Goal: Task Accomplishment & Management: Complete application form

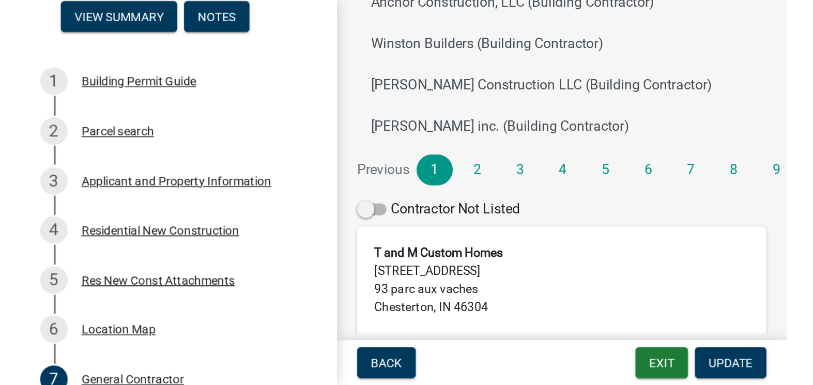
scroll to position [245, 0]
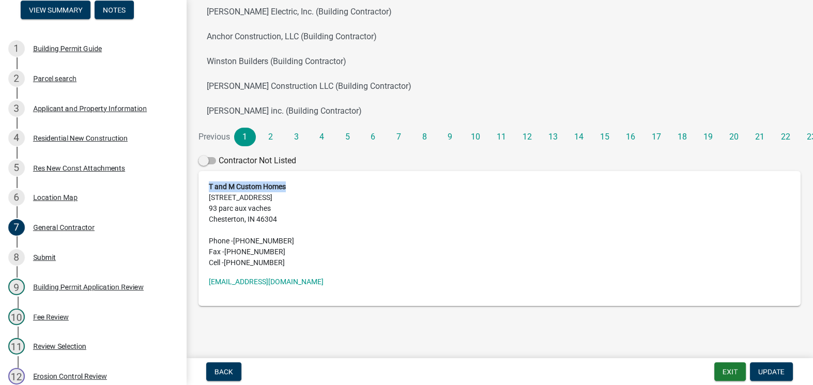
drag, startPoint x: 209, startPoint y: 185, endPoint x: 286, endPoint y: 184, distance: 76.5
click at [286, 184] on strong "T and M Custom Homes" at bounding box center [247, 187] width 77 height 8
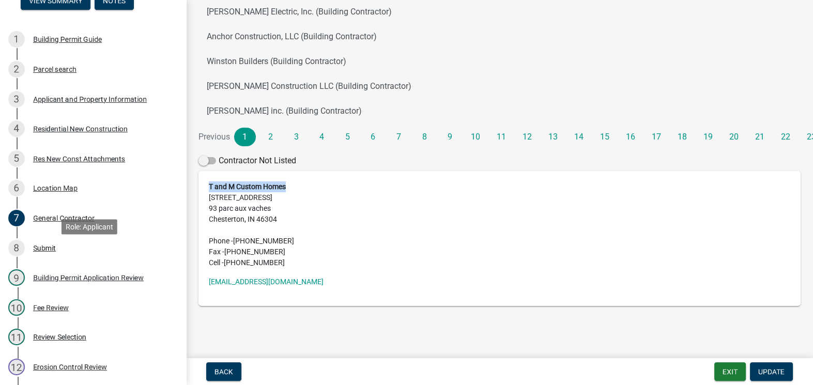
scroll to position [82, 0]
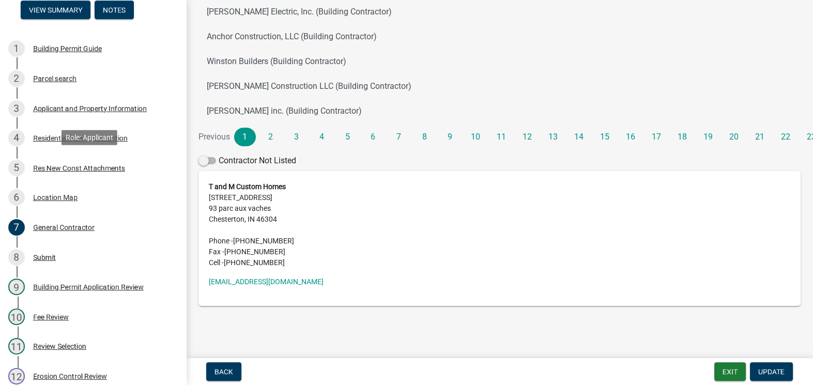
click at [75, 167] on div "Res New Const Attachments" at bounding box center [79, 167] width 92 height 7
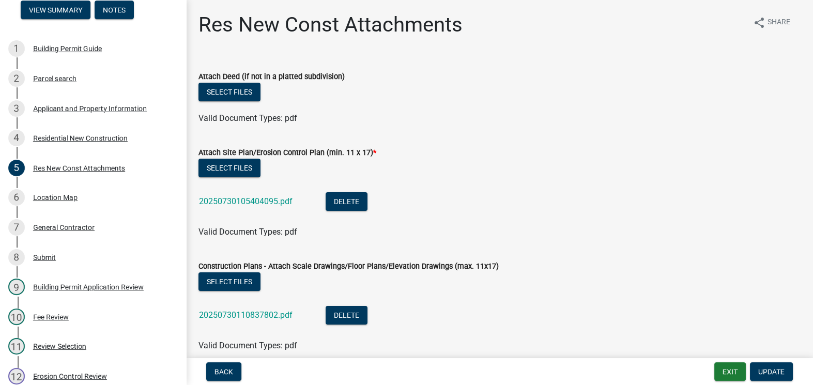
click at [256, 201] on link "20250730105404095.pdf" at bounding box center [246, 201] width 94 height 10
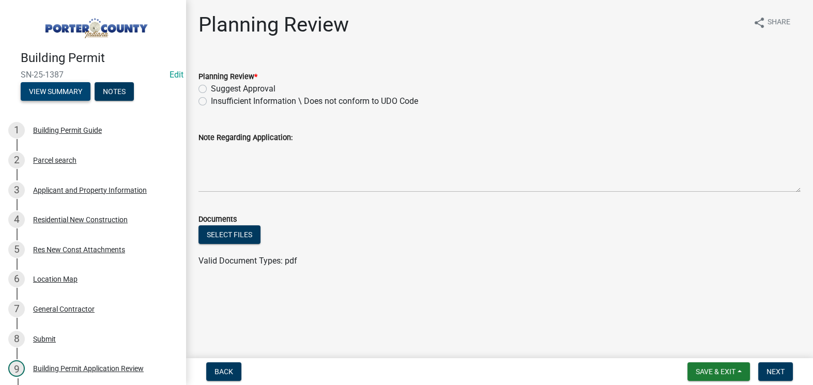
click at [55, 90] on button "View Summary" at bounding box center [56, 91] width 70 height 19
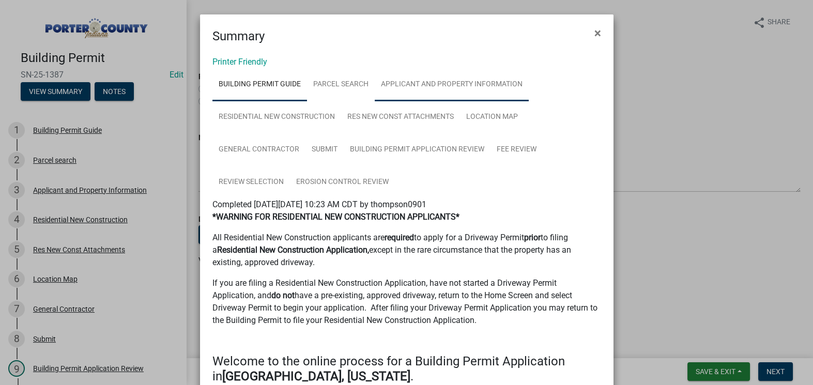
click at [419, 86] on link "Applicant and Property Information" at bounding box center [452, 84] width 154 height 33
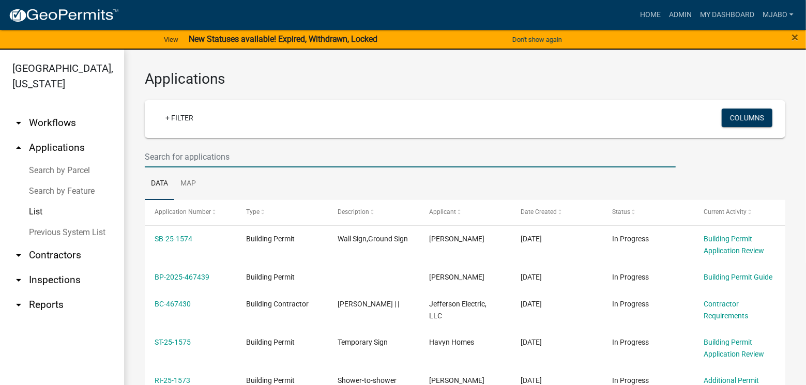
click at [181, 157] on input "text" at bounding box center [410, 156] width 531 height 21
paste input "SN-25-1387"
type input "SN-25-1387"
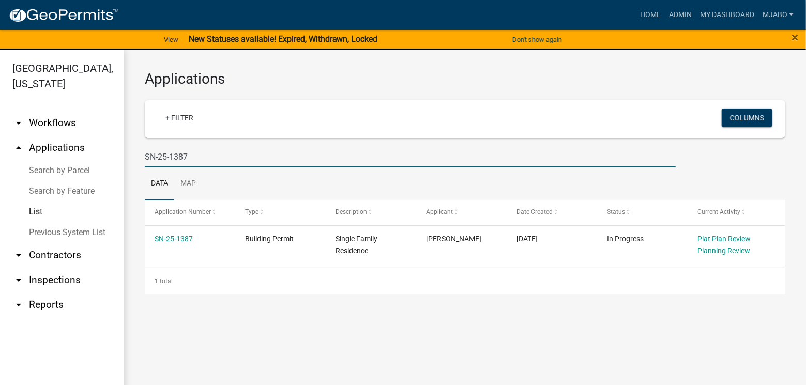
click at [181, 233] on link "SN-25-1387" at bounding box center [174, 239] width 38 height 8
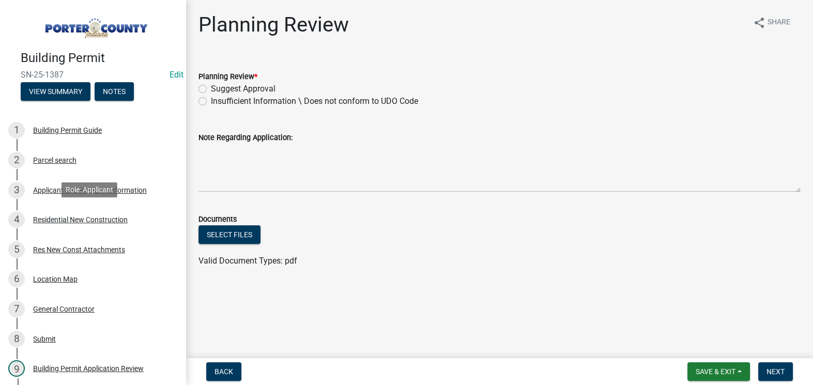
click at [14, 218] on div "4" at bounding box center [16, 219] width 17 height 17
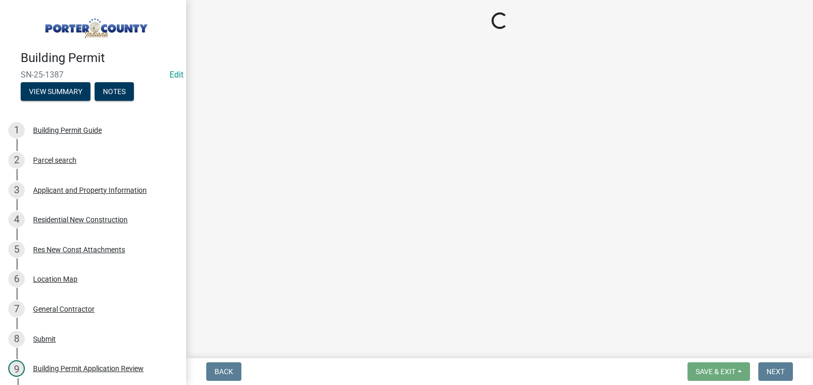
select select "aa8ef749-a8b0-43a5-816a-8f0191649d18"
select select "3163992e-8534-4f63-91ea-d7f4d4971cae"
select select "666a500f-a95f-47fe-a746-b84e1890a92c"
select select "bc1034c9-9a5f-4372-bced-1af0bc4c05e7"
select select "7ba8615f-7d0b-4559-8263-a59f3bb0b80e"
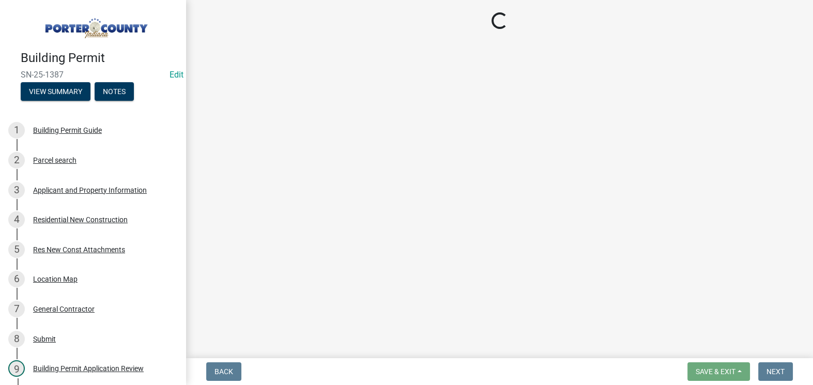
select select "aeb13f5b-f618-4fb0-9457-a1d82e5b0688"
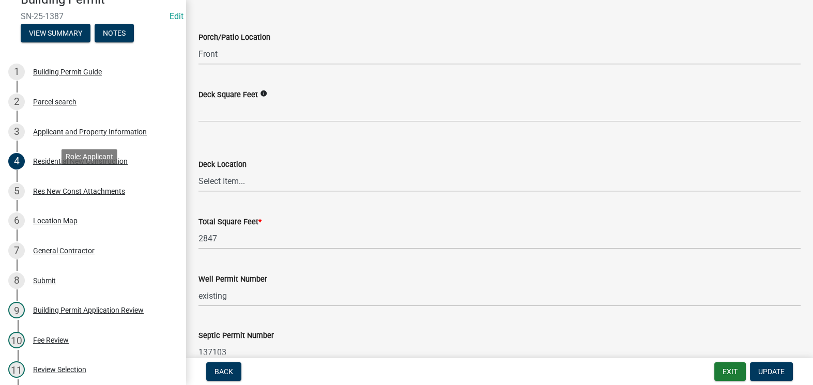
scroll to position [94, 0]
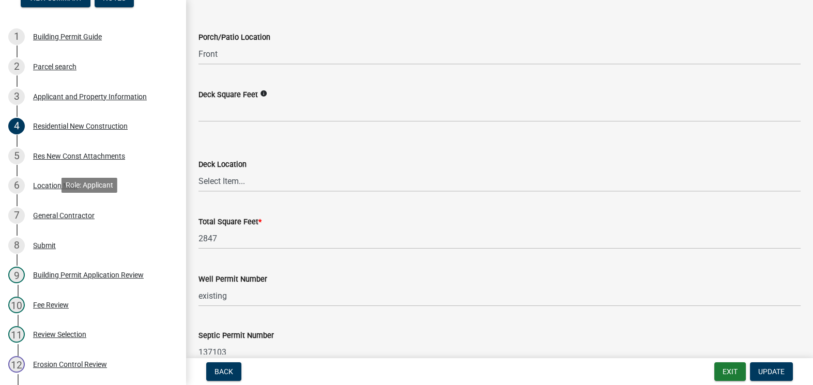
click at [77, 212] on div "General Contractor" at bounding box center [64, 215] width 62 height 7
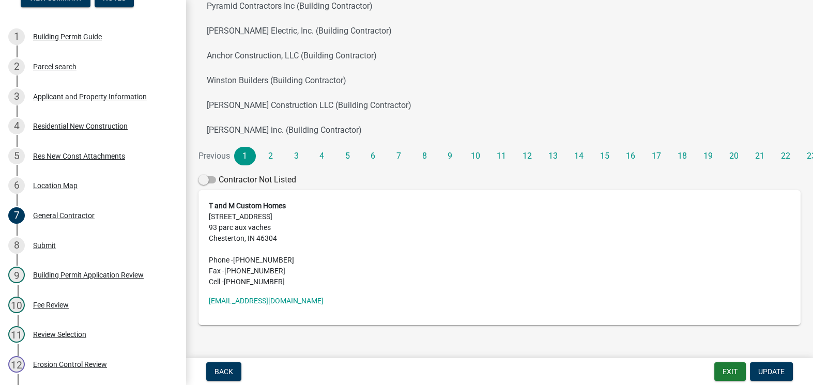
scroll to position [235, 0]
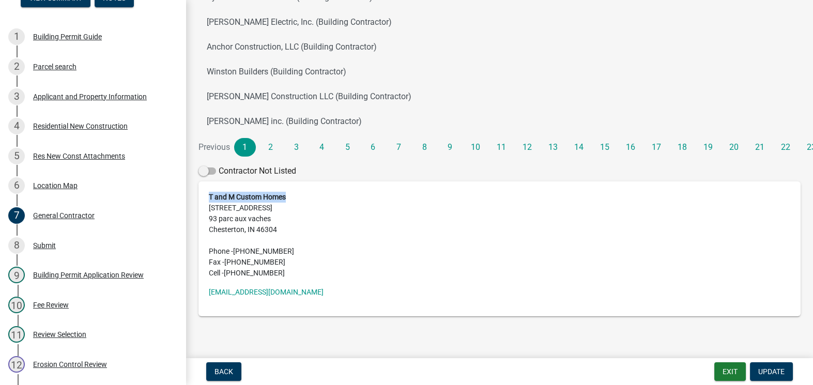
drag, startPoint x: 210, startPoint y: 195, endPoint x: 286, endPoint y: 197, distance: 76.5
click at [286, 197] on strong "T and M Custom Homes" at bounding box center [247, 197] width 77 height 8
copy strong "T and M Custom Homes"
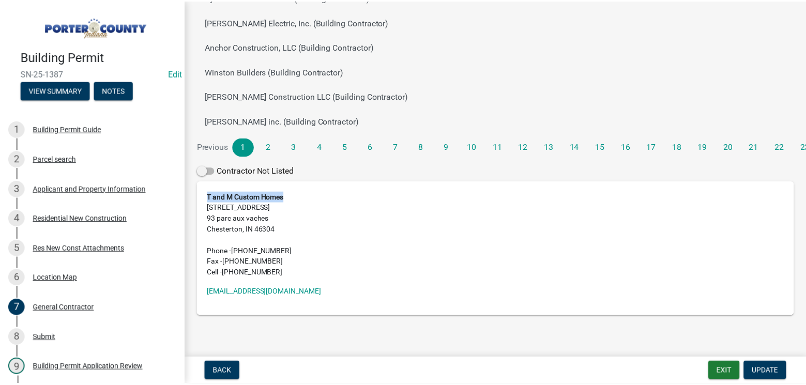
scroll to position [0, 0]
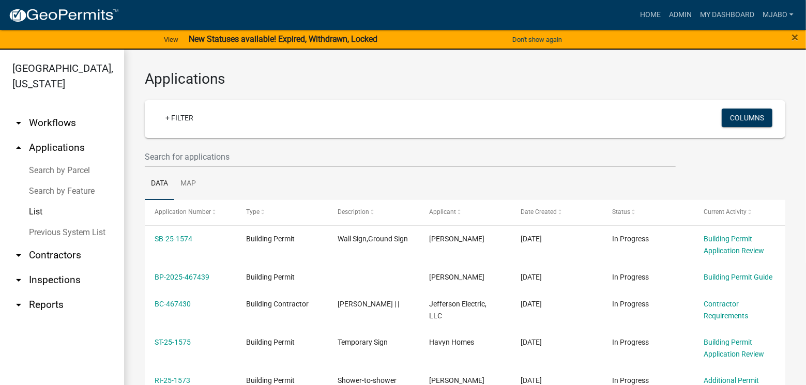
click at [38, 202] on link "List" at bounding box center [62, 212] width 124 height 21
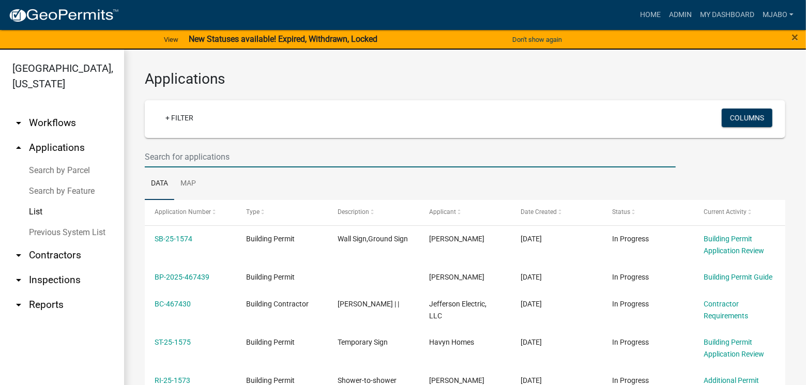
click at [183, 158] on input "text" at bounding box center [410, 156] width 531 height 21
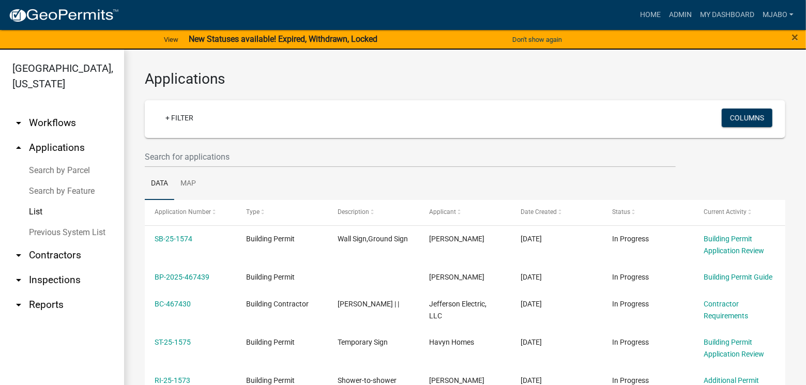
click at [35, 202] on link "List" at bounding box center [62, 212] width 124 height 21
click at [52, 233] on link "arrow_drop_down Contractors" at bounding box center [62, 255] width 124 height 25
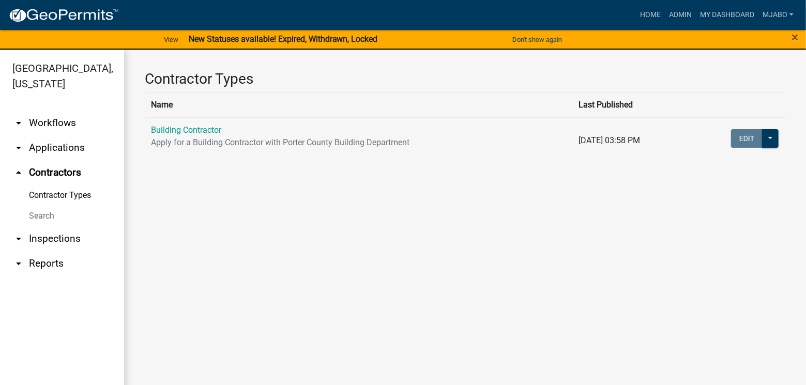
click at [191, 130] on link "Building Contractor" at bounding box center [186, 130] width 70 height 10
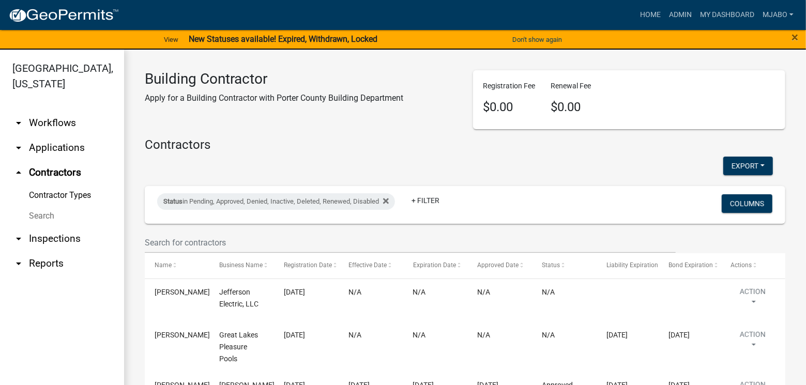
click at [457, 205] on div "Status in Pending, Approved, Denied, Inactive, Deleted, Renewed, Disabled + Fil…" at bounding box center [359, 204] width 421 height 27
click at [432, 200] on link "+ Filter" at bounding box center [425, 200] width 44 height 19
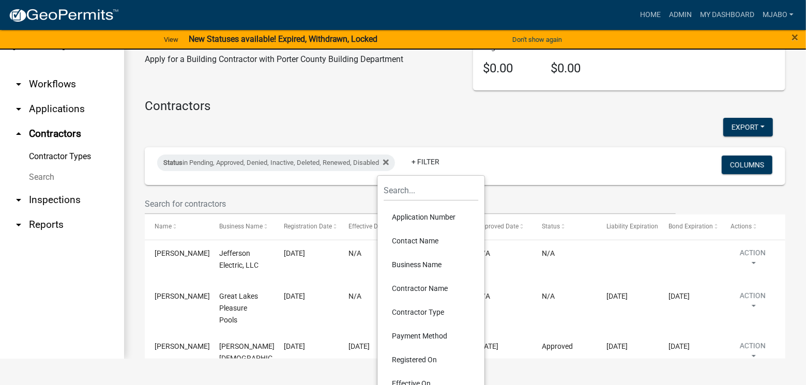
scroll to position [47, 0]
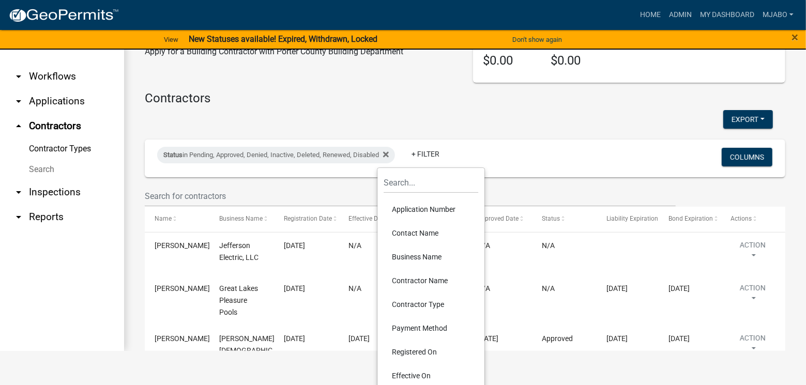
click at [430, 233] on li "Contractor Name" at bounding box center [431, 281] width 95 height 24
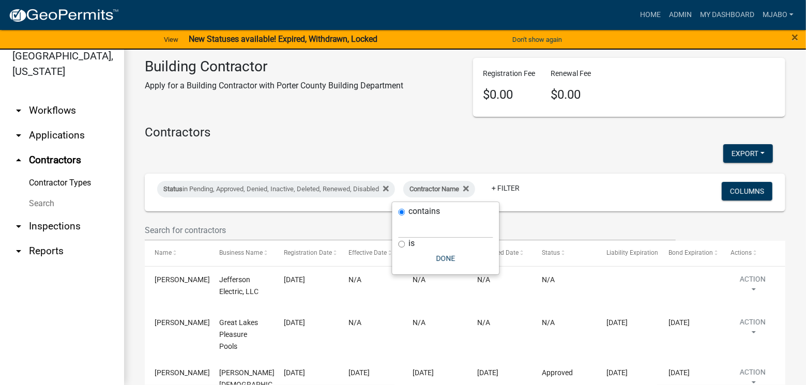
scroll to position [12, 0]
click at [420, 231] on input "text" at bounding box center [446, 227] width 95 height 21
paste input "T and M Custom Homes"
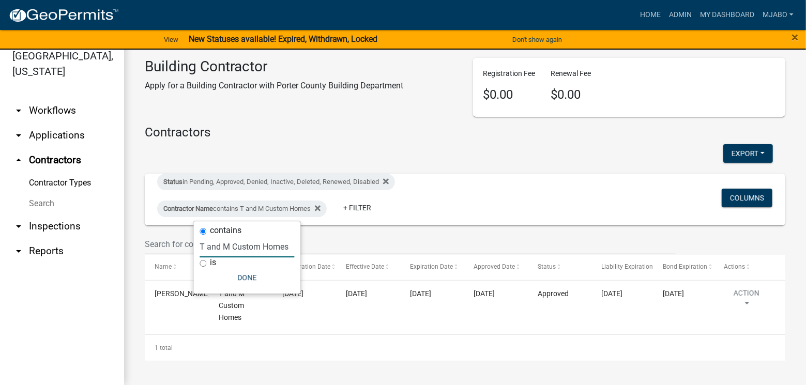
type input "T and M Custom Homes"
click at [245, 233] on button "Done" at bounding box center [247, 277] width 95 height 19
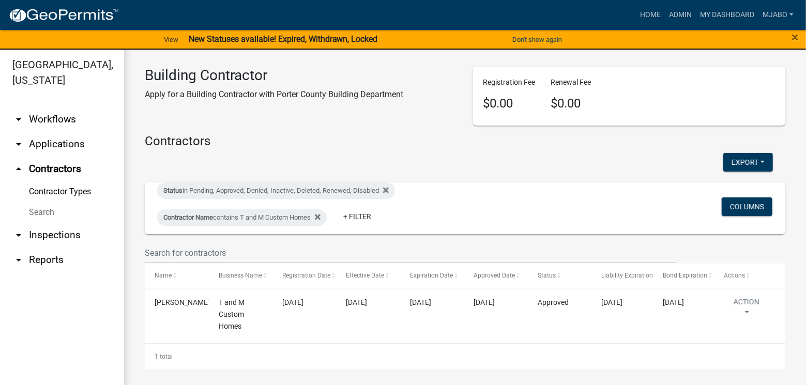
scroll to position [0, 0]
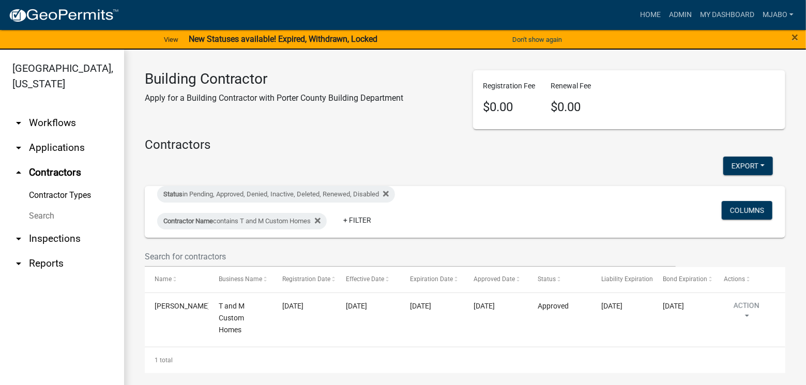
click at [57, 135] on link "arrow_drop_down Applications" at bounding box center [62, 147] width 124 height 25
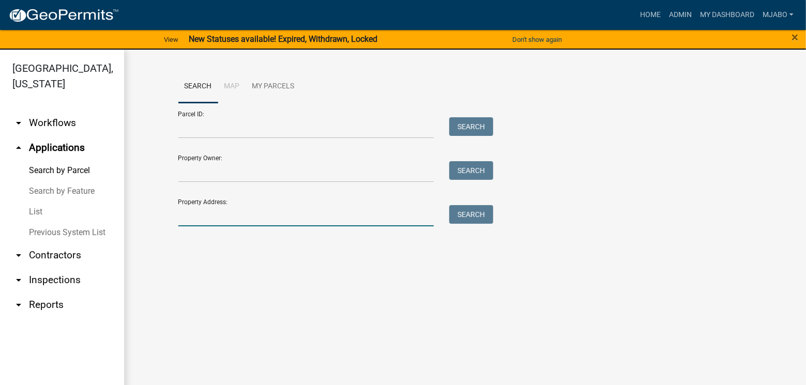
click at [201, 217] on input "Property Address:" at bounding box center [306, 215] width 256 height 21
click at [58, 135] on link "arrow_drop_up Applications" at bounding box center [62, 147] width 124 height 25
click at [203, 219] on input "Property Address:" at bounding box center [306, 215] width 256 height 21
click at [74, 222] on link "Previous System List" at bounding box center [62, 232] width 124 height 21
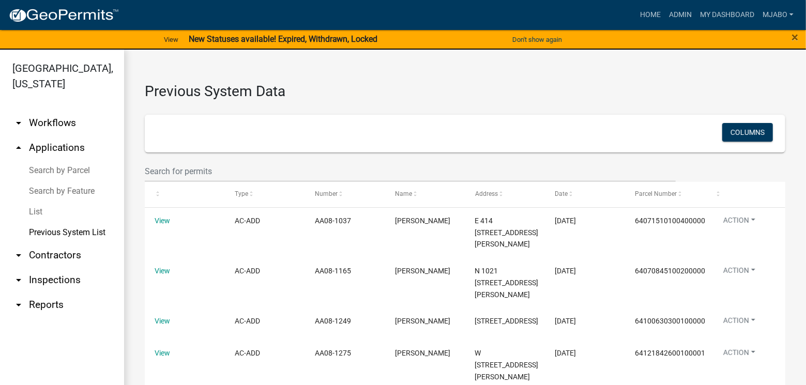
click at [33, 202] on link "List" at bounding box center [62, 212] width 124 height 21
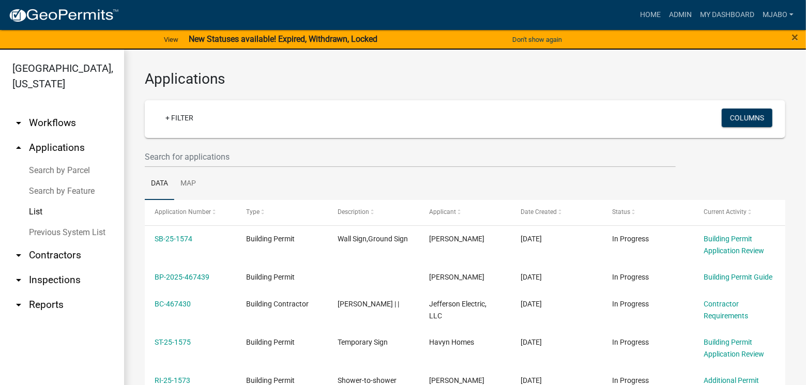
click at [242, 116] on div "+ Filter" at bounding box center [359, 119] width 421 height 21
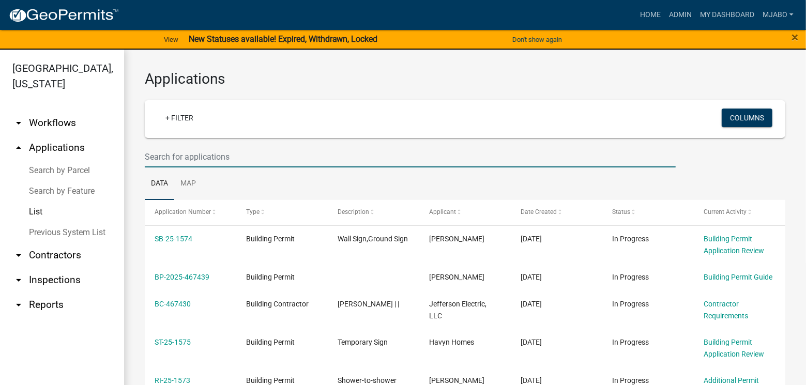
click at [199, 158] on input "text" at bounding box center [410, 156] width 531 height 21
click at [65, 233] on link "arrow_drop_down Contractors" at bounding box center [62, 255] width 124 height 25
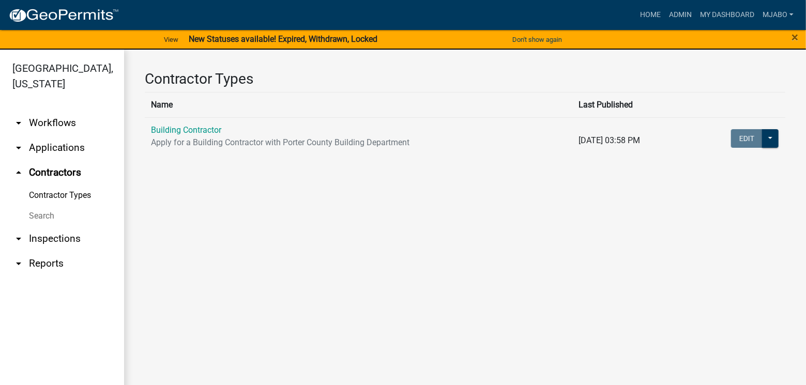
click at [184, 127] on link "Building Contractor" at bounding box center [186, 130] width 70 height 10
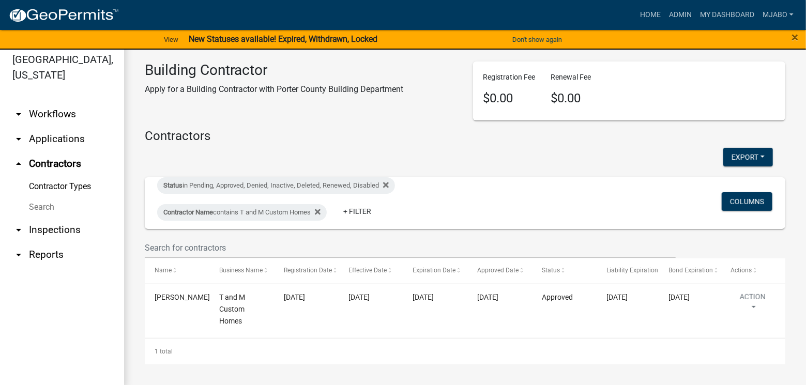
scroll to position [12, 0]
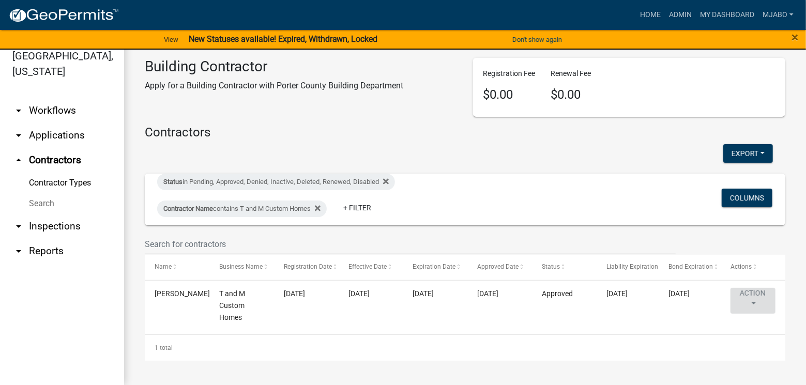
click at [457, 233] on button "Action" at bounding box center [753, 301] width 45 height 26
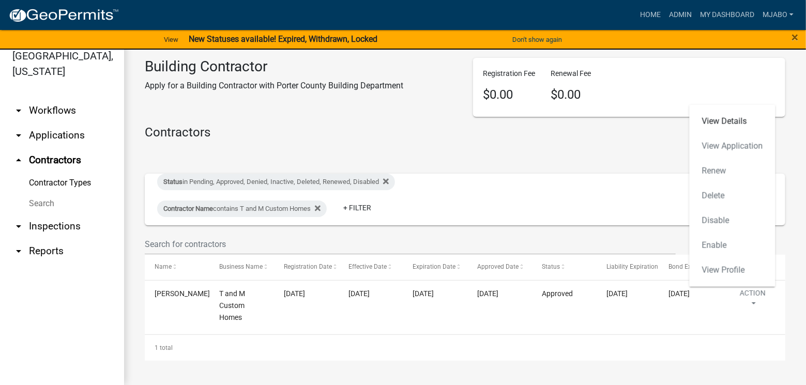
click at [457, 233] on button "Action" at bounding box center [753, 301] width 45 height 26
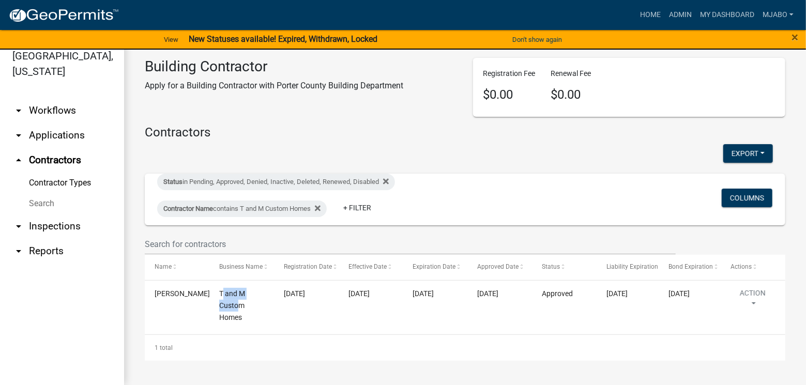
drag, startPoint x: 221, startPoint y: 294, endPoint x: 240, endPoint y: 310, distance: 24.6
click at [240, 233] on div "T and M Custom Homes" at bounding box center [241, 305] width 45 height 35
click at [245, 233] on div "T and M Custom Homes" at bounding box center [241, 305] width 45 height 35
drag, startPoint x: 242, startPoint y: 317, endPoint x: 219, endPoint y: 294, distance: 32.9
click at [219, 233] on div "T and M Custom Homes" at bounding box center [241, 305] width 45 height 35
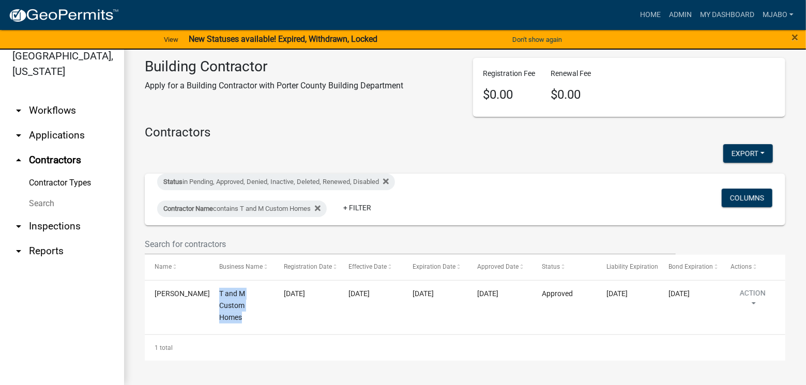
copy span "T and M Custom Homes"
click at [43, 123] on link "arrow_drop_down Applications" at bounding box center [62, 135] width 124 height 25
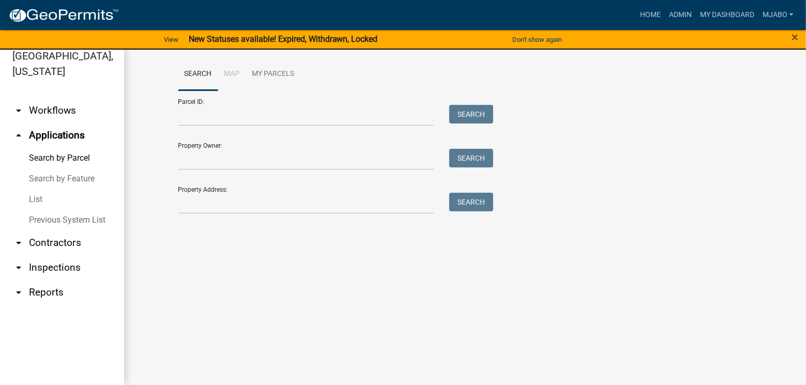
click at [54, 189] on link "List" at bounding box center [62, 199] width 124 height 21
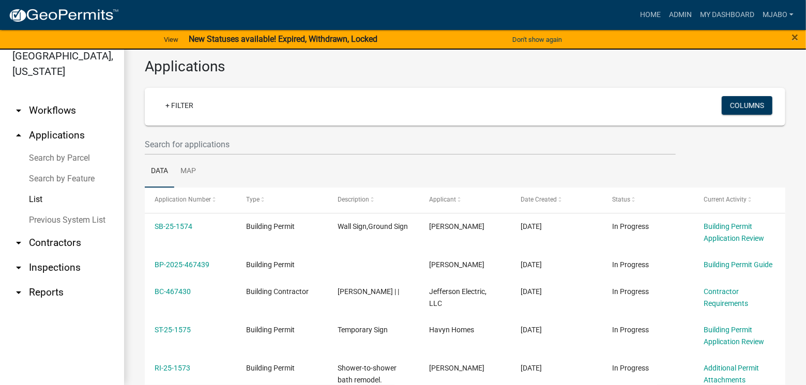
click at [223, 107] on div "+ Filter" at bounding box center [359, 106] width 421 height 21
click at [223, 104] on div "+ Filter" at bounding box center [359, 106] width 421 height 21
drag, startPoint x: 209, startPoint y: 149, endPoint x: 209, endPoint y: 143, distance: 5.7
click at [209, 148] on input "text" at bounding box center [410, 144] width 531 height 21
paste input "T and M Custom Homes"
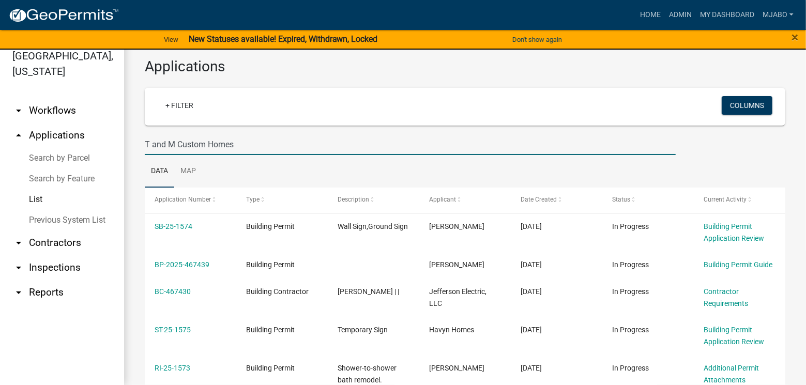
type input "T and M Custom Homes"
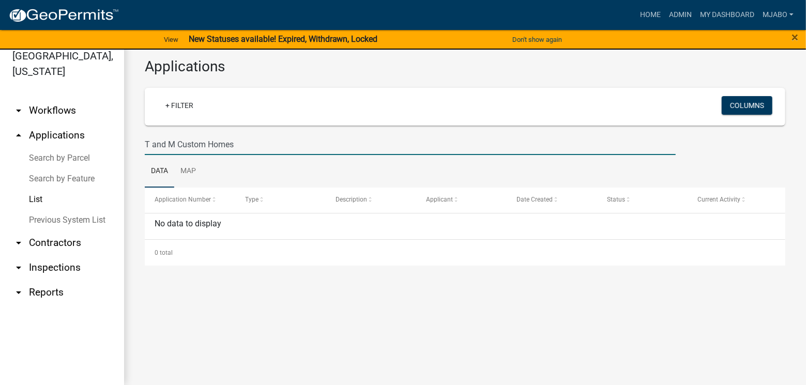
click at [55, 123] on link "arrow_drop_up Applications" at bounding box center [62, 135] width 124 height 25
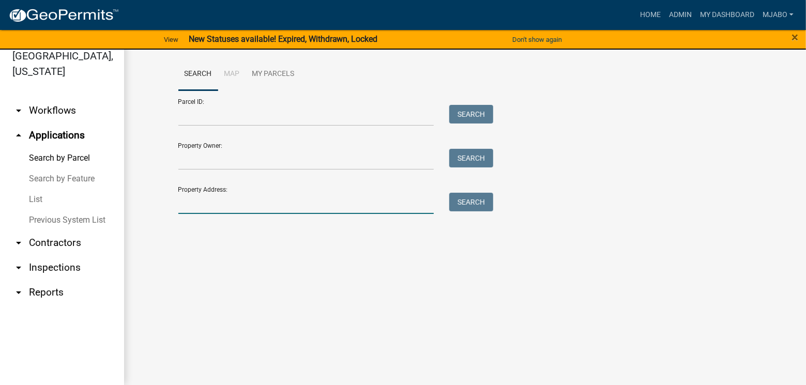
click at [214, 202] on input "Property Address:" at bounding box center [306, 203] width 256 height 21
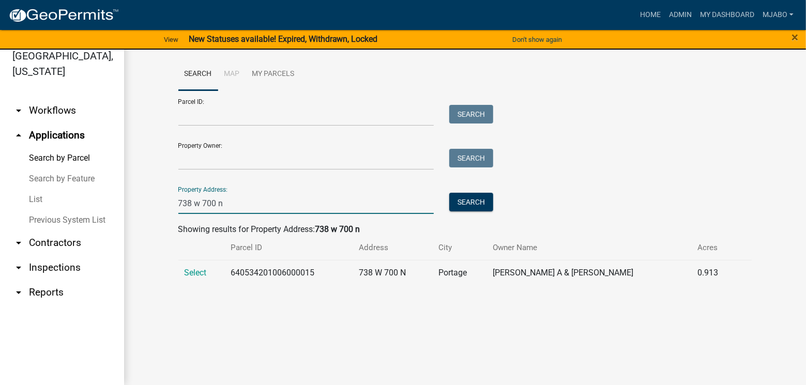
type input "738 w 700 n"
click at [194, 233] on span "Select" at bounding box center [196, 273] width 22 height 10
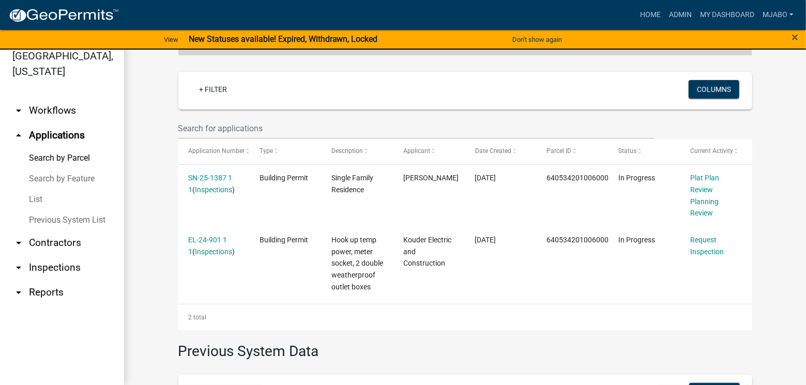
scroll to position [235, 0]
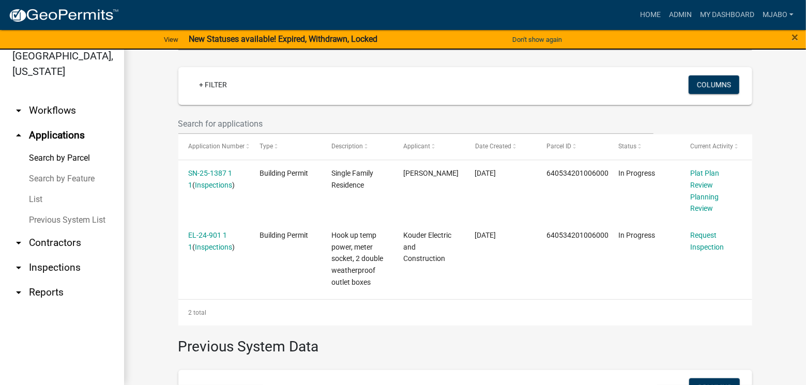
click at [206, 173] on link "SN-25-1387 1 1" at bounding box center [210, 179] width 44 height 20
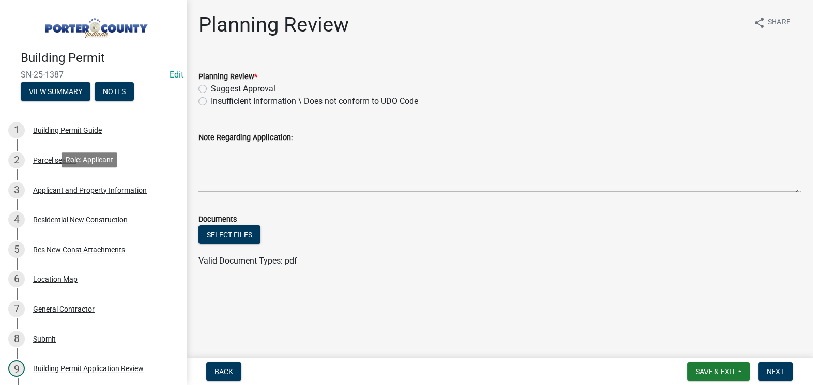
click at [86, 191] on div "Applicant and Property Information" at bounding box center [90, 190] width 114 height 7
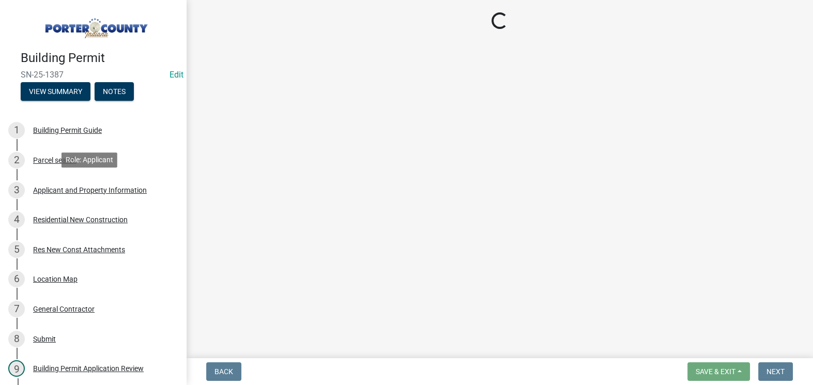
select select "3ef279d8-364d-4472-9edf-8c32643de6c0"
select select "ea6751d4-6bf7-4a16-89ee-f7801ab82aa1"
select select "92efe679-05f4-414a-9426-51627fba5de6"
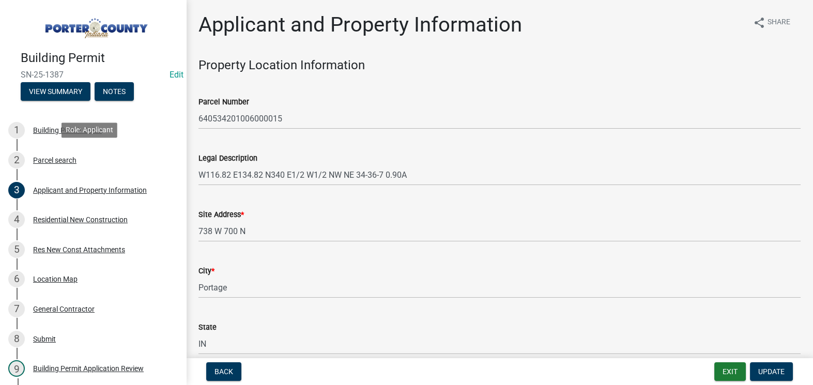
click at [56, 161] on div "Parcel search" at bounding box center [54, 160] width 43 height 7
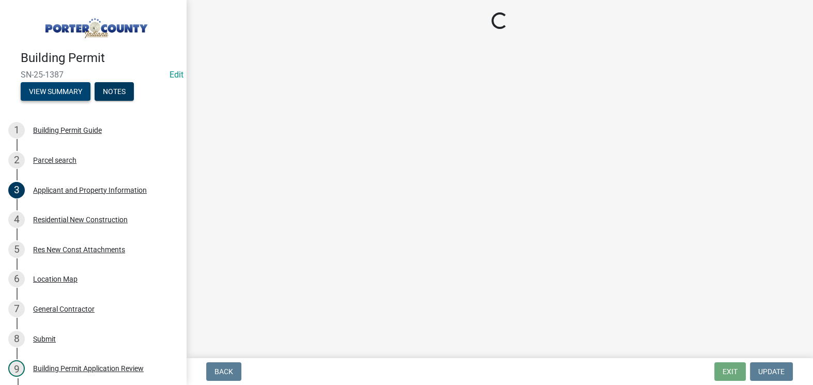
click at [62, 88] on button "View Summary" at bounding box center [56, 91] width 70 height 19
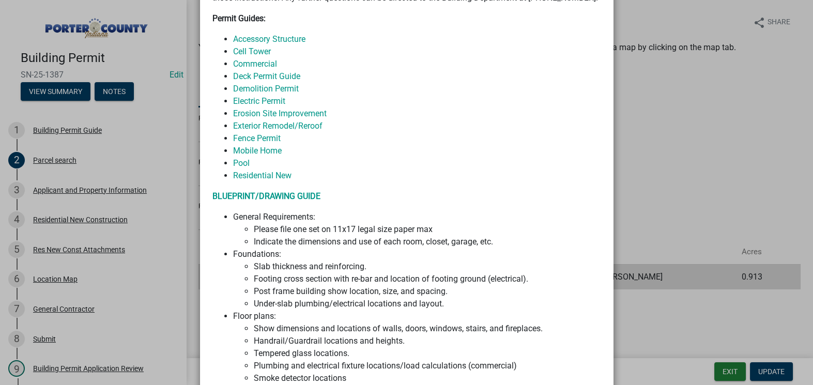
scroll to position [470, 0]
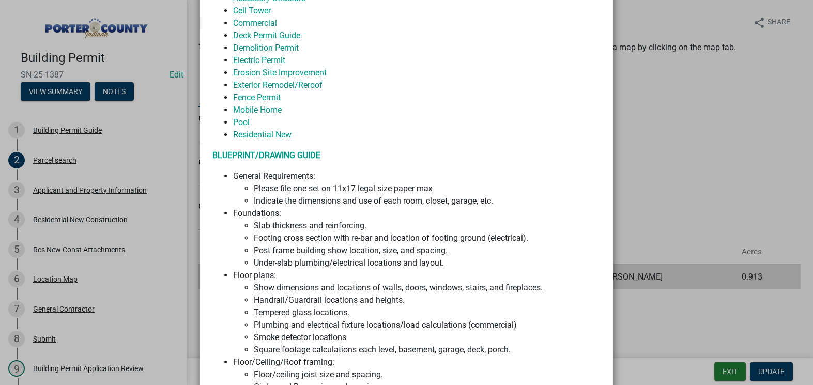
click at [131, 149] on ngb-modal-window "Summary × Printer Friendly Building Permit Guide Parcel search Applicant and Pr…" at bounding box center [406, 192] width 813 height 385
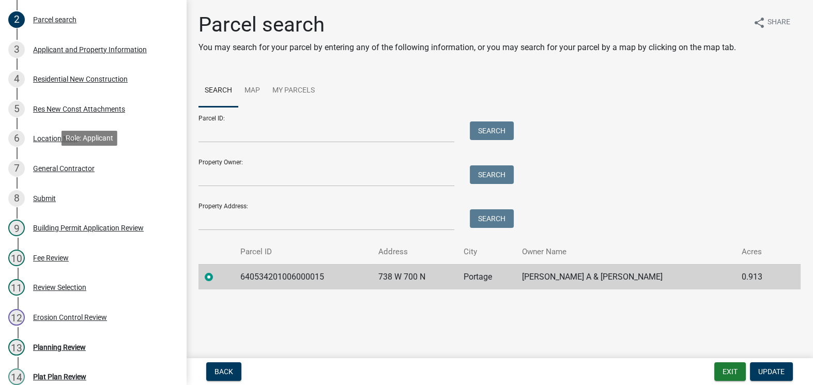
scroll to position [235, 0]
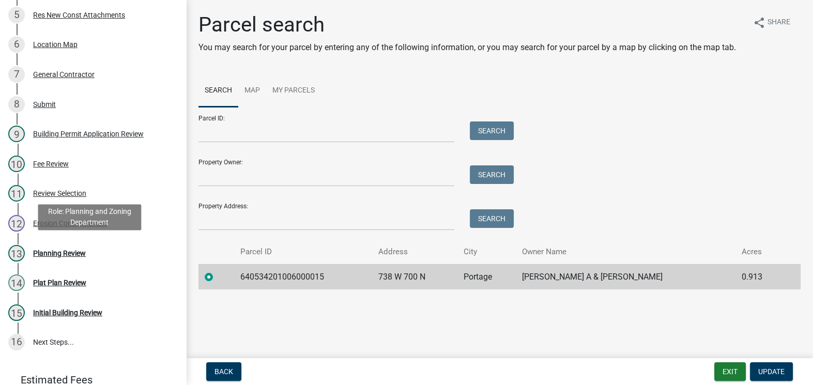
click at [71, 233] on div "Planning Review" at bounding box center [59, 253] width 53 height 7
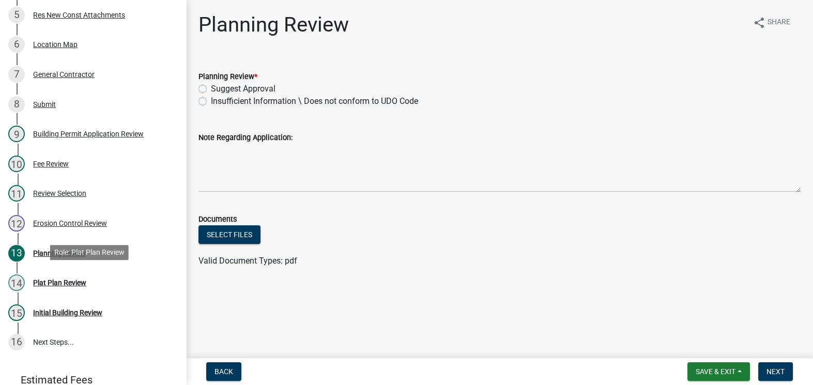
click at [60, 233] on div "Plat Plan Review" at bounding box center [59, 282] width 53 height 7
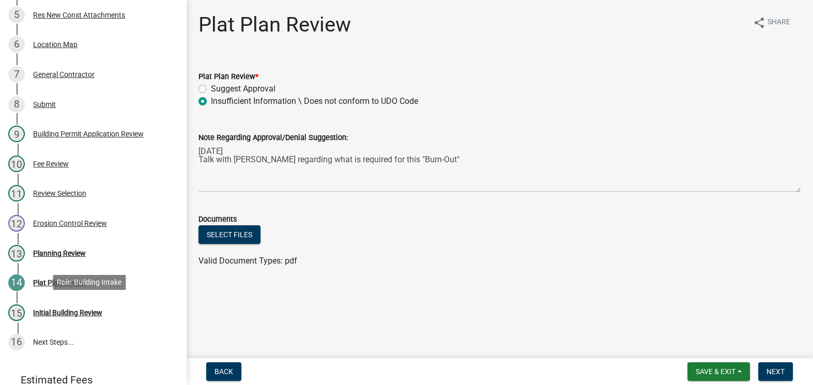
click at [75, 233] on div "Initial Building Review" at bounding box center [67, 312] width 69 height 7
click at [51, 233] on div "Initial Building Review" at bounding box center [67, 312] width 69 height 7
click at [52, 233] on div "Initial Building Review" at bounding box center [67, 312] width 69 height 7
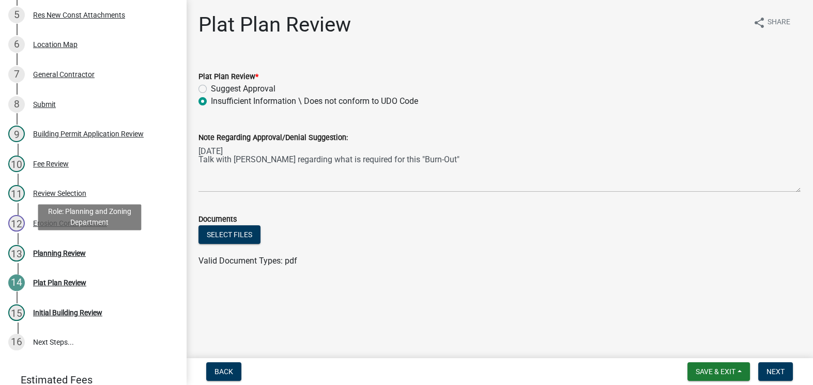
click at [64, 233] on div "Planning Review" at bounding box center [59, 253] width 53 height 7
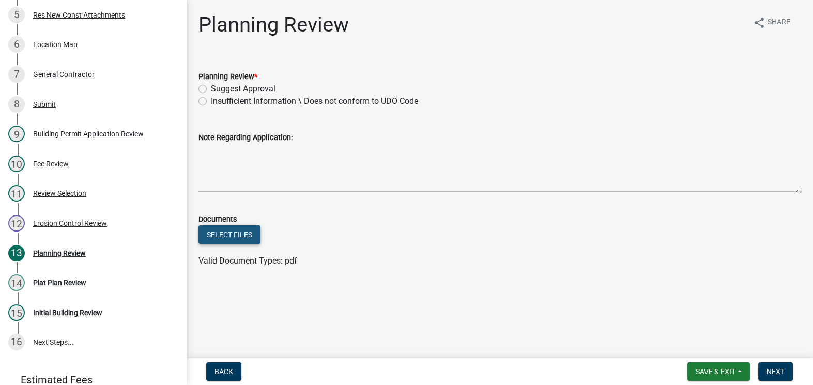
click at [221, 233] on button "Select files" at bounding box center [230, 234] width 62 height 19
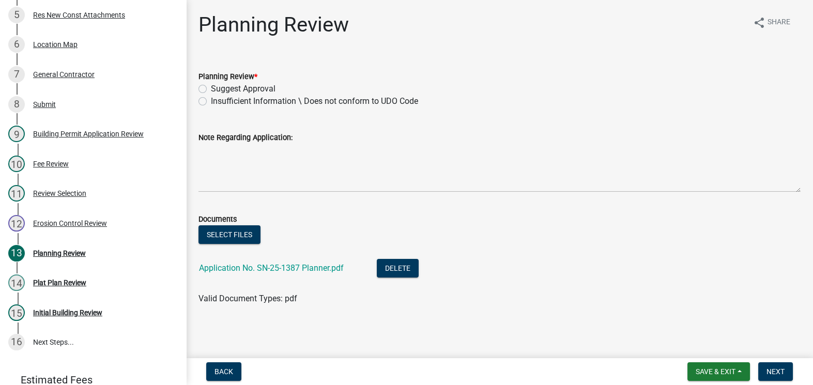
click at [211, 103] on label "Insufficient Information \ Does not conform to UDO Code" at bounding box center [314, 101] width 207 height 12
click at [211, 102] on input "Insufficient Information \ Does not conform to UDO Code" at bounding box center [214, 98] width 7 height 7
radio input "true"
click at [457, 233] on span "Save & Exit" at bounding box center [716, 372] width 40 height 8
click at [457, 233] on button "Save" at bounding box center [708, 320] width 83 height 25
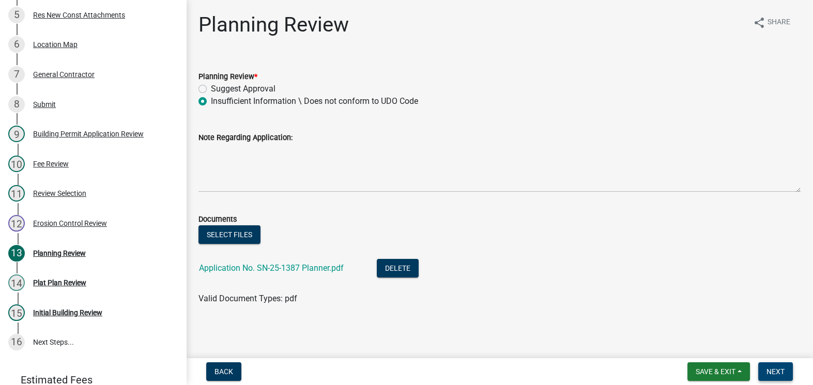
click at [457, 233] on span "Next" at bounding box center [776, 372] width 18 height 8
